Goal: Task Accomplishment & Management: Use online tool/utility

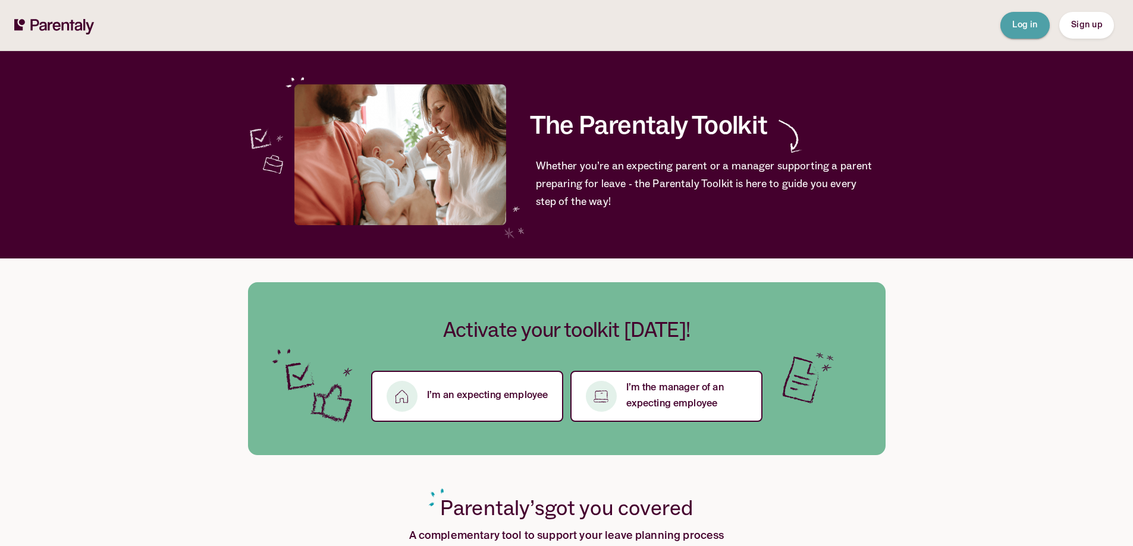
click at [1025, 32] on button "Log in" at bounding box center [1024, 25] width 49 height 27
